Goal: Information Seeking & Learning: Learn about a topic

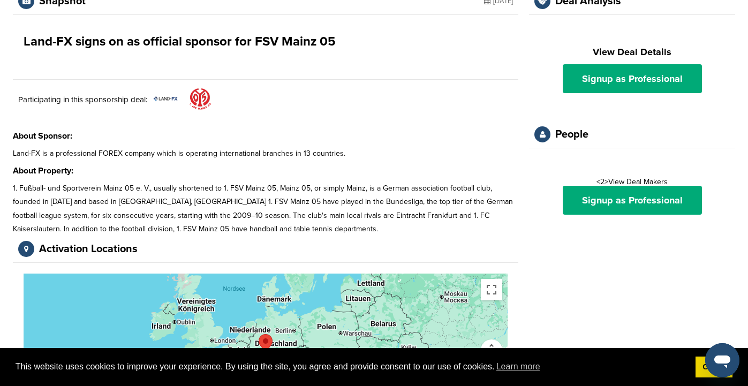
scroll to position [59, 0]
click at [322, 207] on p "1. Fußball- und Sportverein Mainz 05 e. V., usually shortened to 1. FSV Mainz 0…" at bounding box center [265, 208] width 505 height 54
click at [301, 175] on h3 "About Property:" at bounding box center [265, 170] width 505 height 13
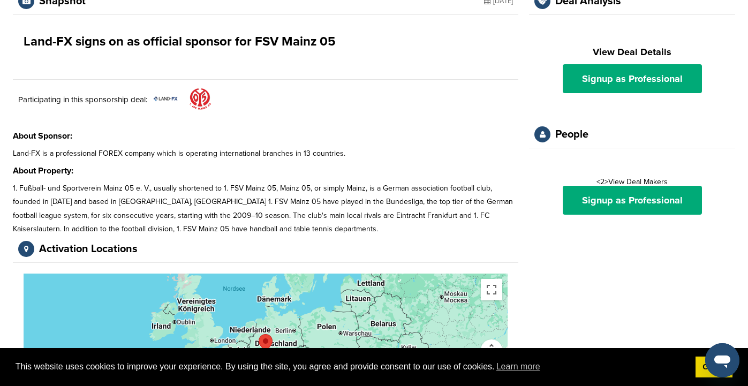
click at [291, 152] on p "Land-FX is a professional FOREX company which is operating international branch…" at bounding box center [265, 153] width 505 height 13
click at [301, 213] on p "1. Fußball- und Sportverein Mainz 05 e. V., usually shortened to 1. FSV Mainz 0…" at bounding box center [265, 208] width 505 height 54
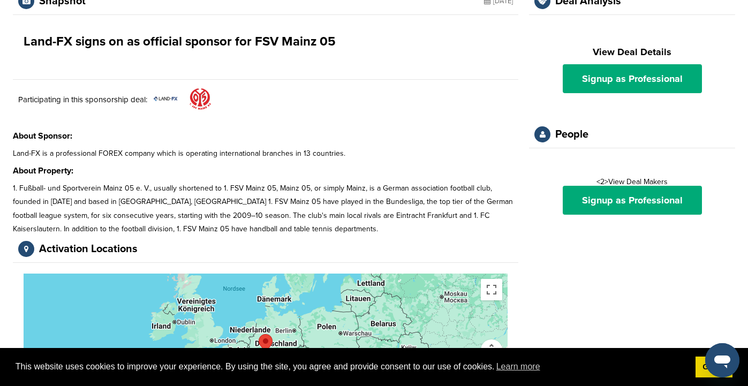
click at [301, 213] on p "1. Fußball- und Sportverein Mainz 05 e. V., usually shortened to 1. FSV Mainz 0…" at bounding box center [265, 208] width 505 height 54
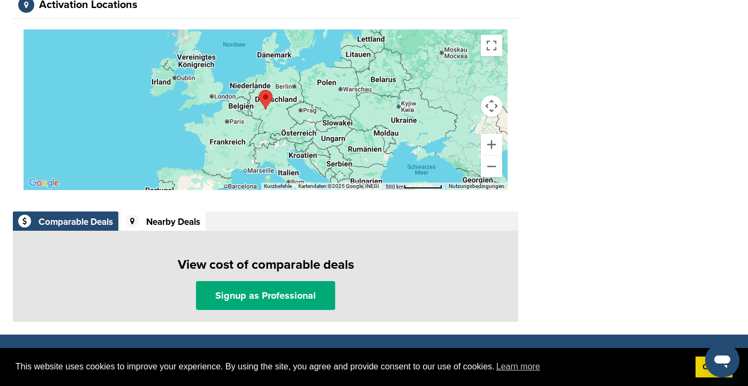
scroll to position [0, 0]
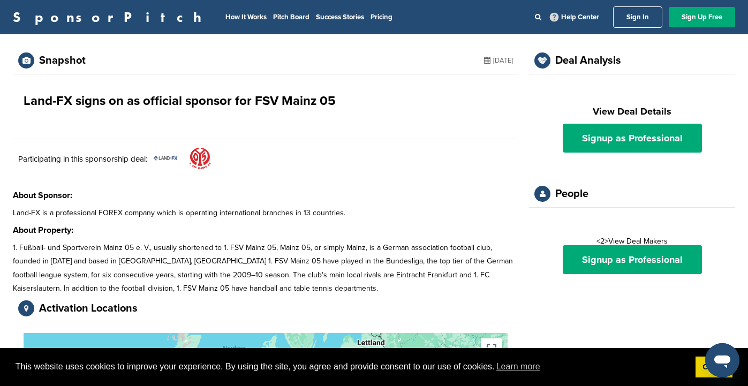
click at [159, 256] on p "1. Fußball- und Sportverein Mainz 05 e. V., usually shortened to 1. FSV Mainz 0…" at bounding box center [265, 268] width 505 height 54
